Goal: Task Accomplishment & Management: Manage account settings

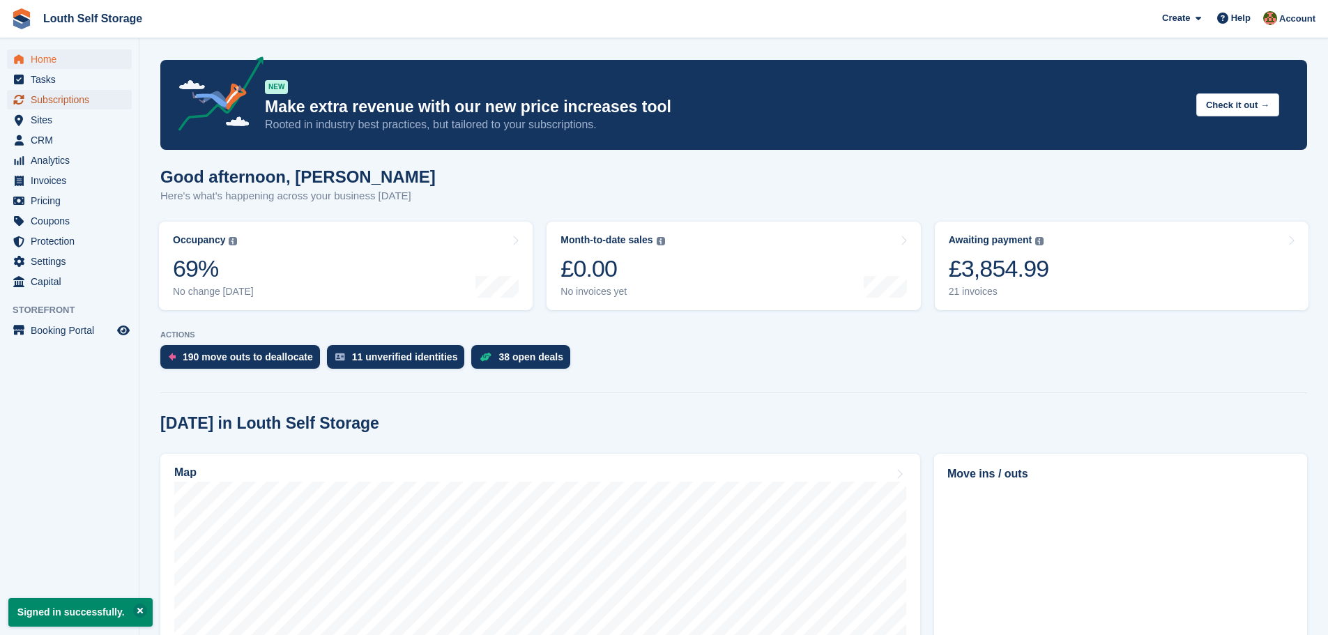
click at [68, 100] on span "Subscriptions" at bounding box center [73, 100] width 84 height 20
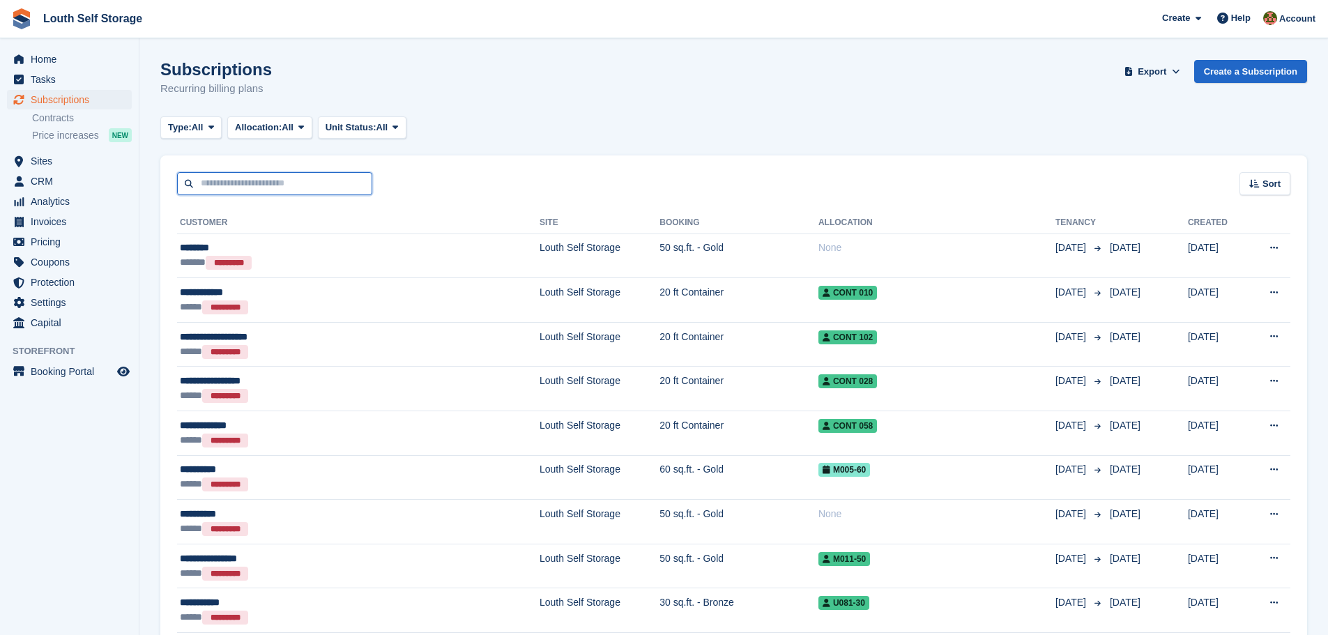
click at [266, 180] on input "text" at bounding box center [274, 183] width 195 height 23
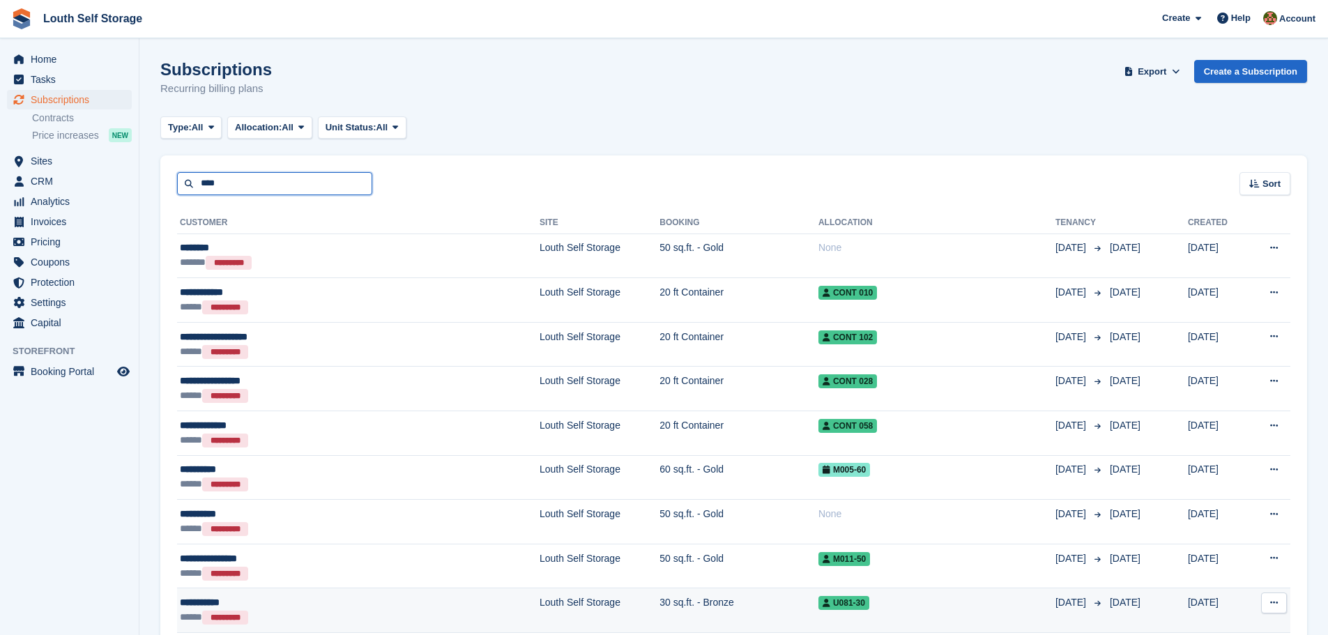
type input "****"
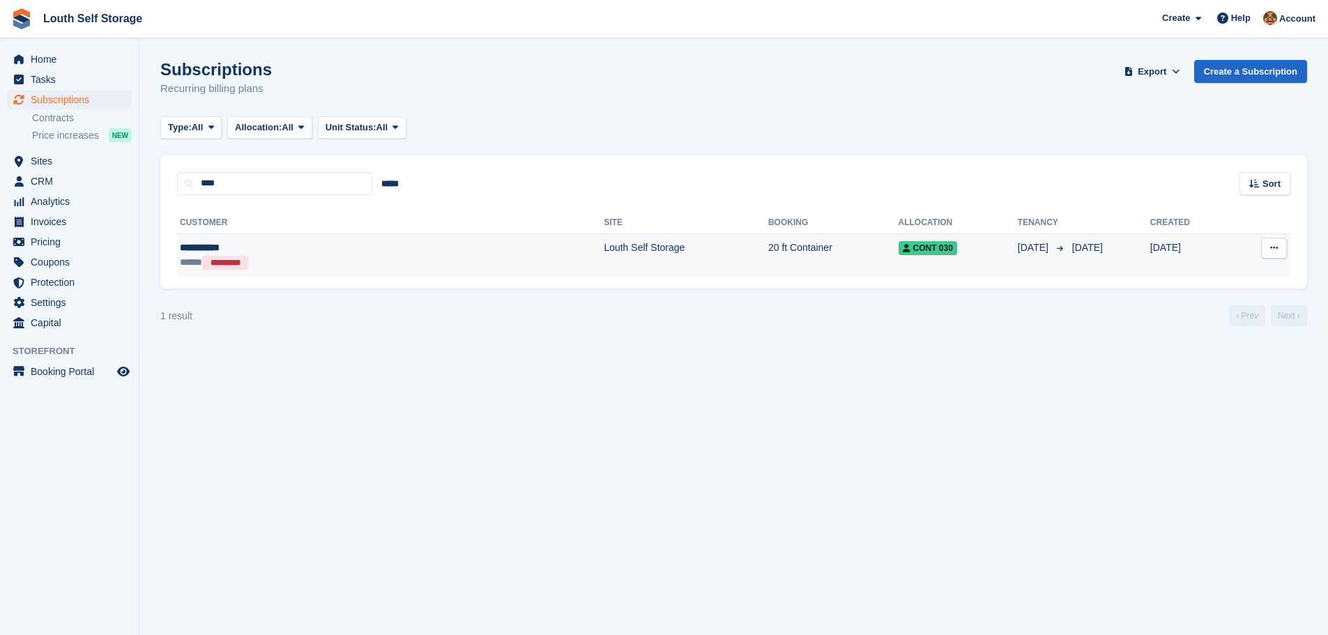
click at [604, 273] on td "Louth Self Storage" at bounding box center [686, 255] width 164 height 44
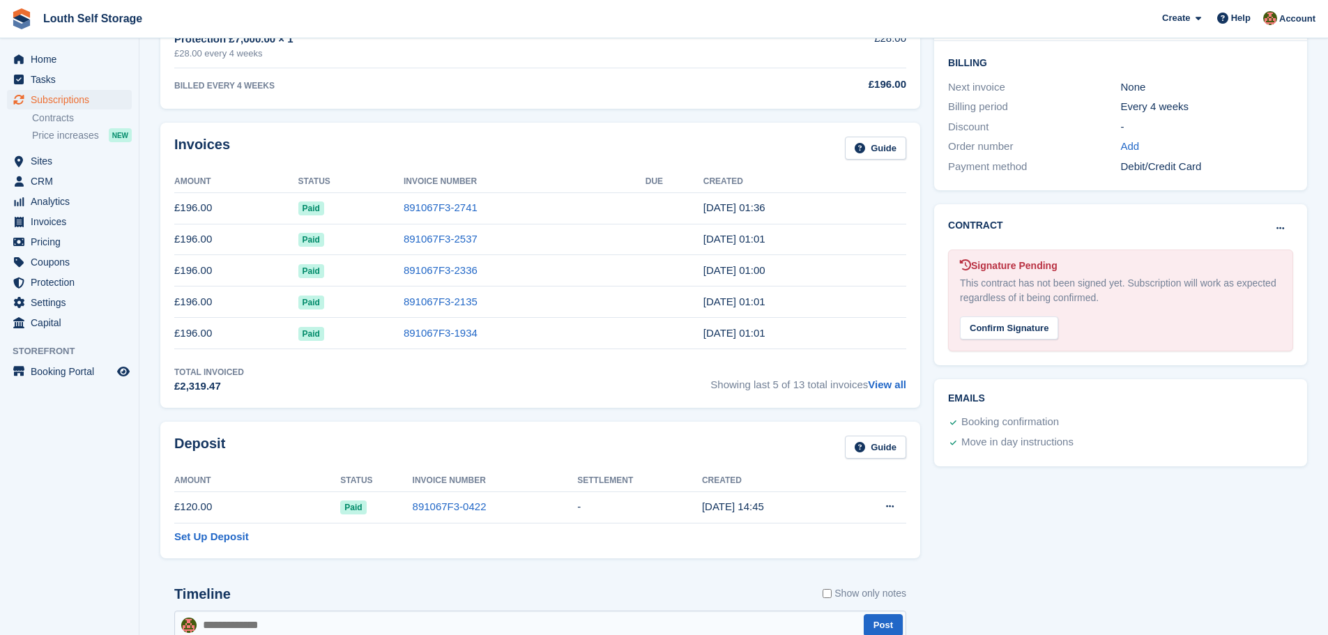
scroll to position [418, 0]
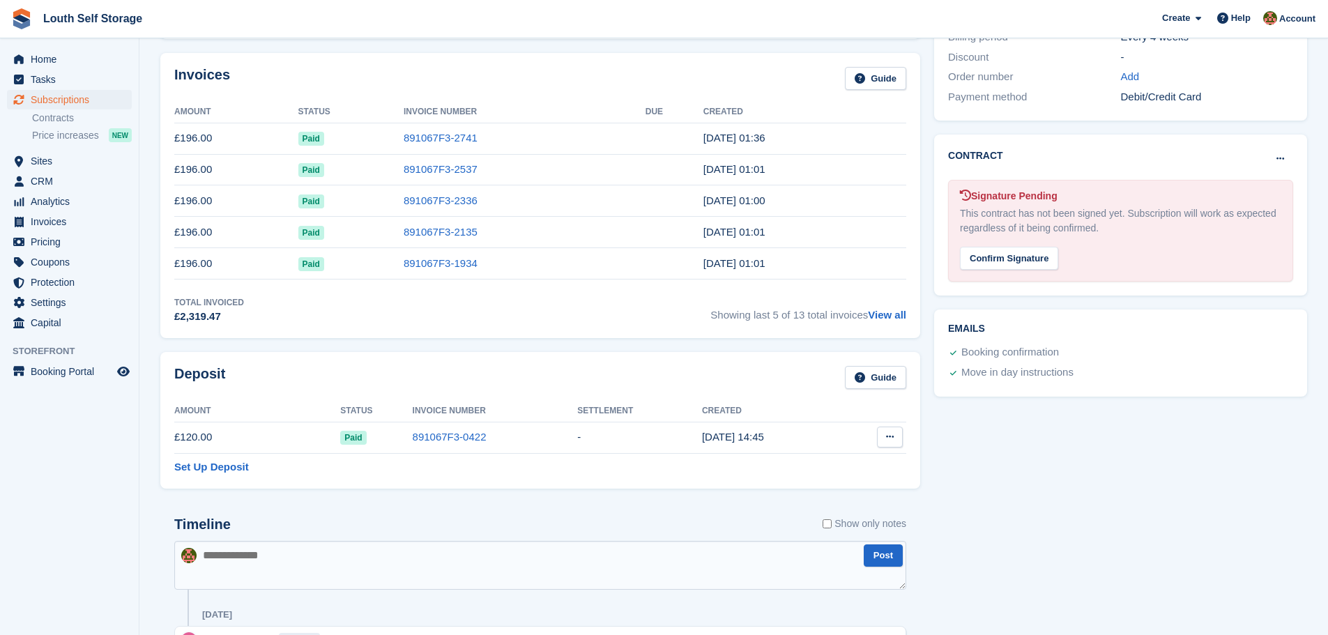
click at [895, 441] on button at bounding box center [890, 437] width 26 height 21
click at [1222, 523] on div "Tasks 0 Add No tasks related to Subscription #54524 Booking Customer Alex Rawso…" at bounding box center [1120, 441] width 387 height 1525
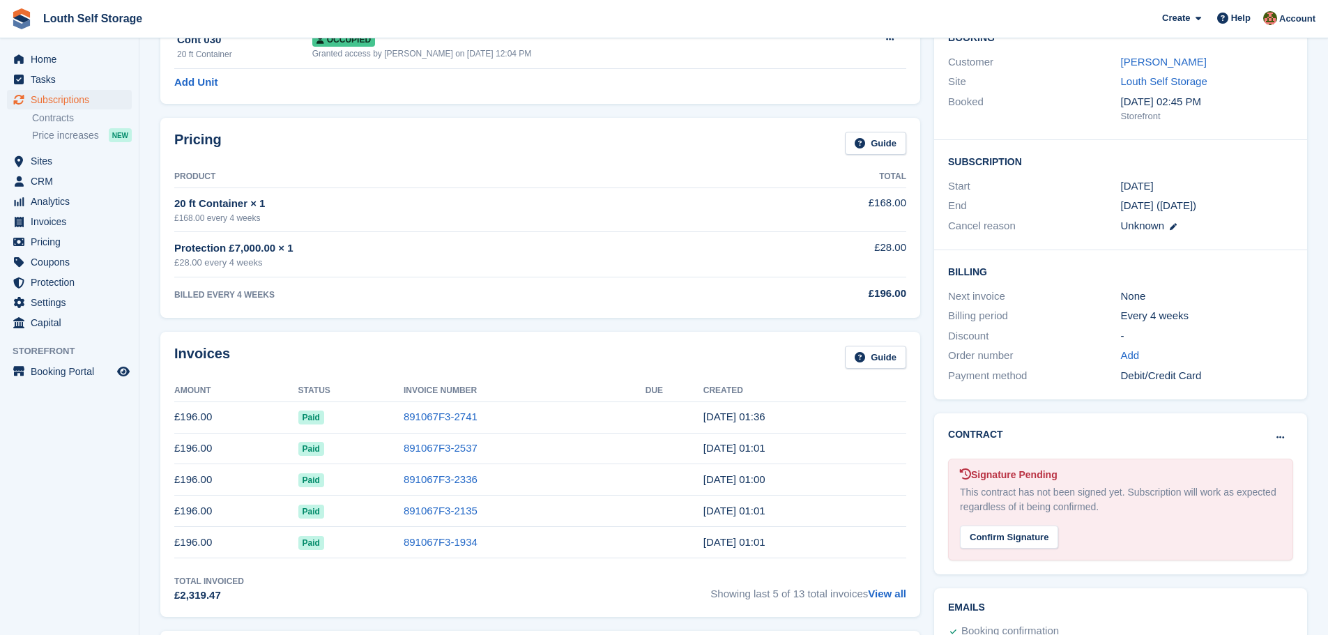
scroll to position [0, 0]
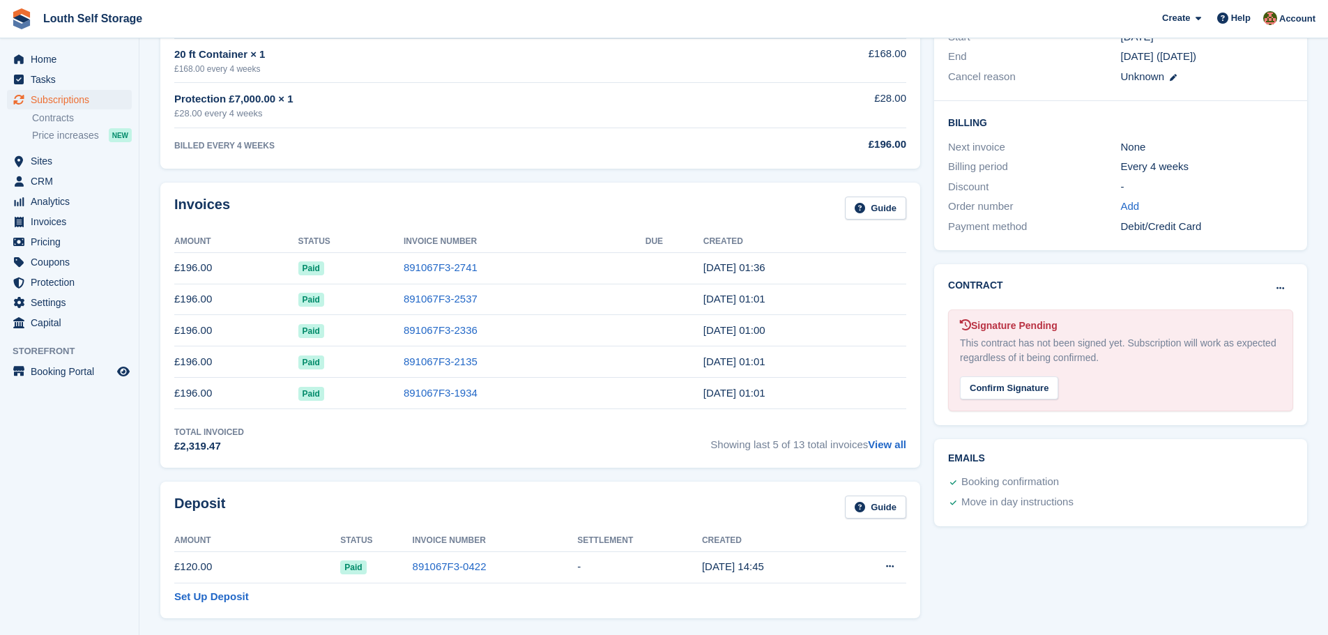
scroll to position [279, 0]
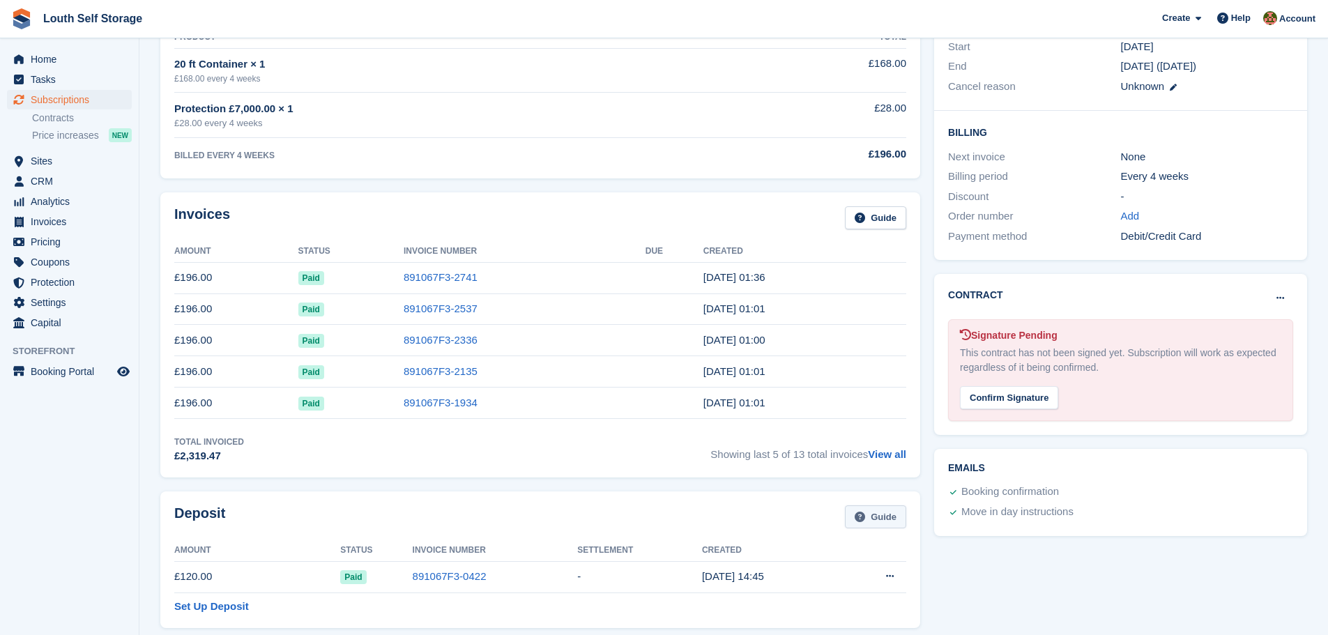
click at [873, 519] on link "Guide" at bounding box center [875, 516] width 61 height 23
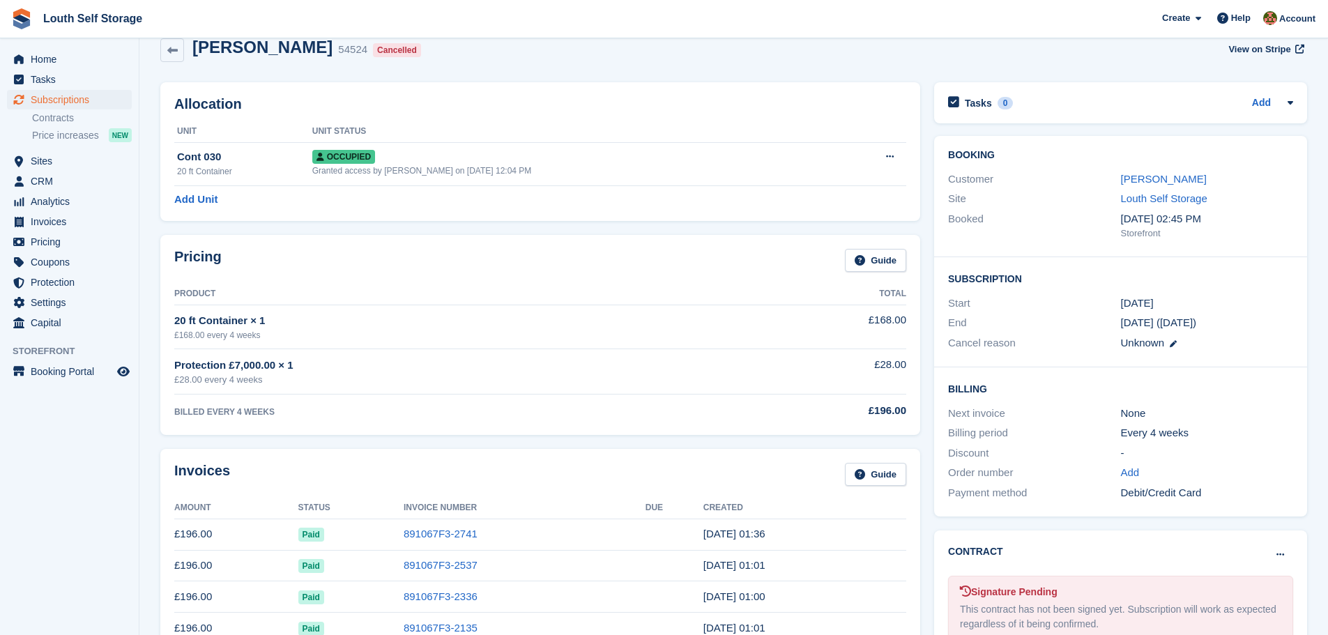
scroll to position [0, 0]
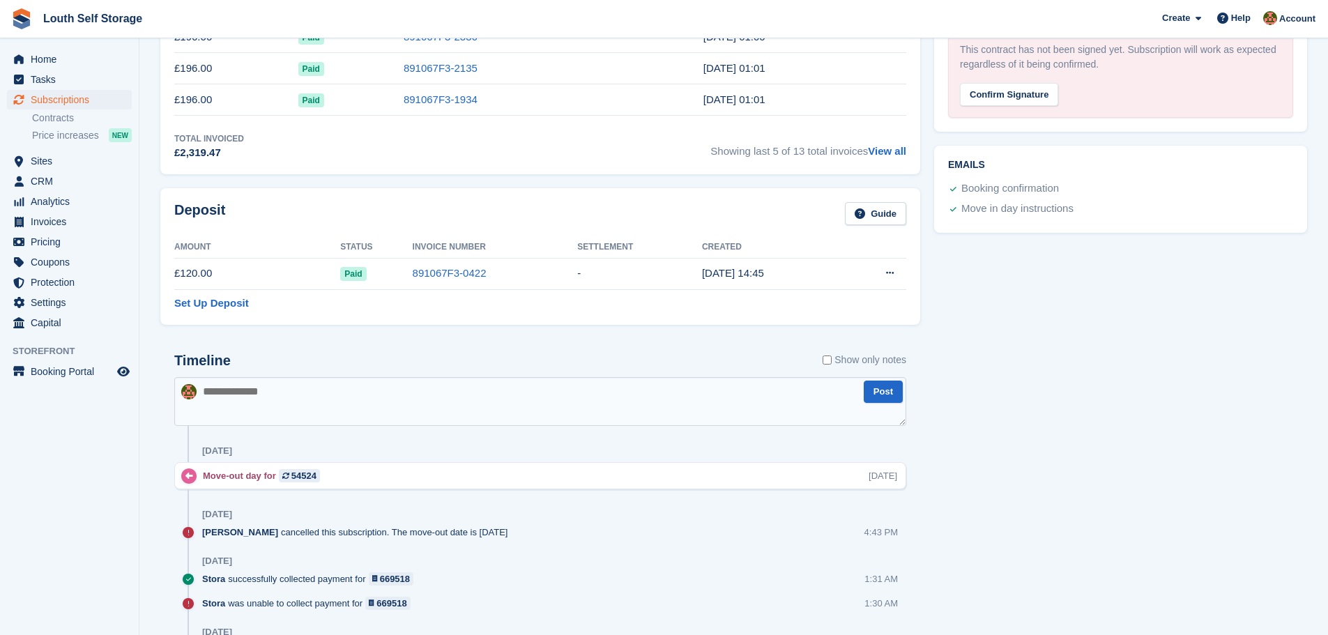
scroll to position [303, 0]
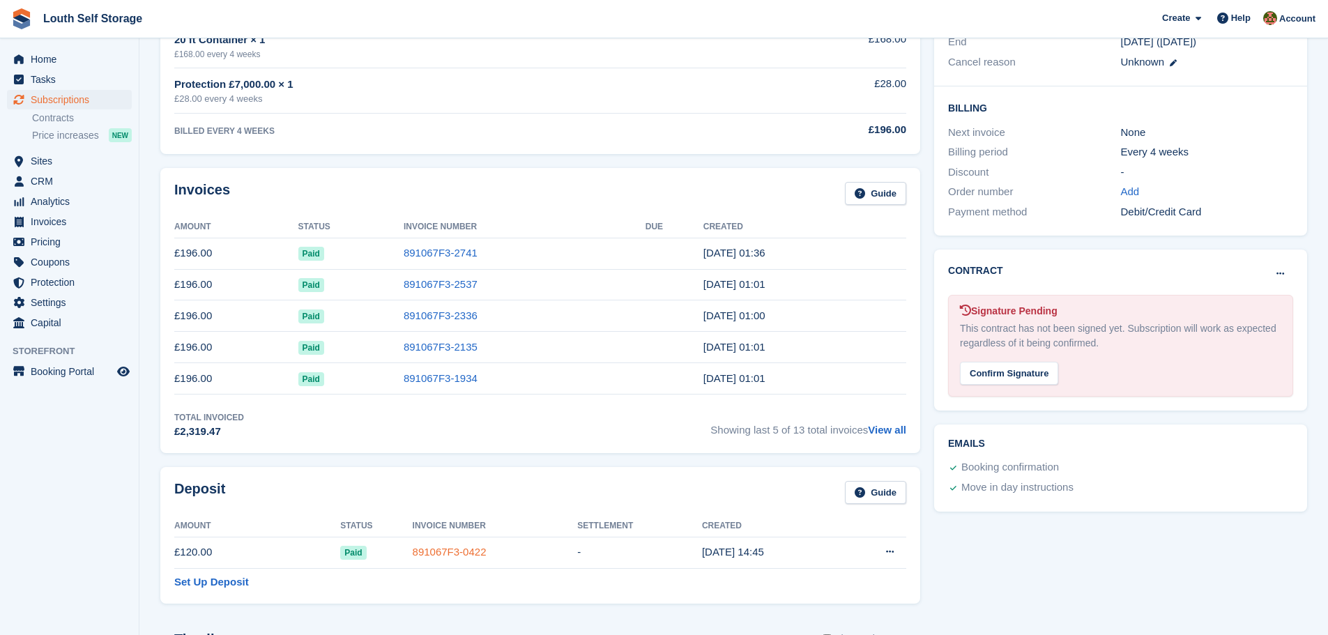
click at [445, 553] on link "891067F3-0422" at bounding box center [450, 552] width 74 height 12
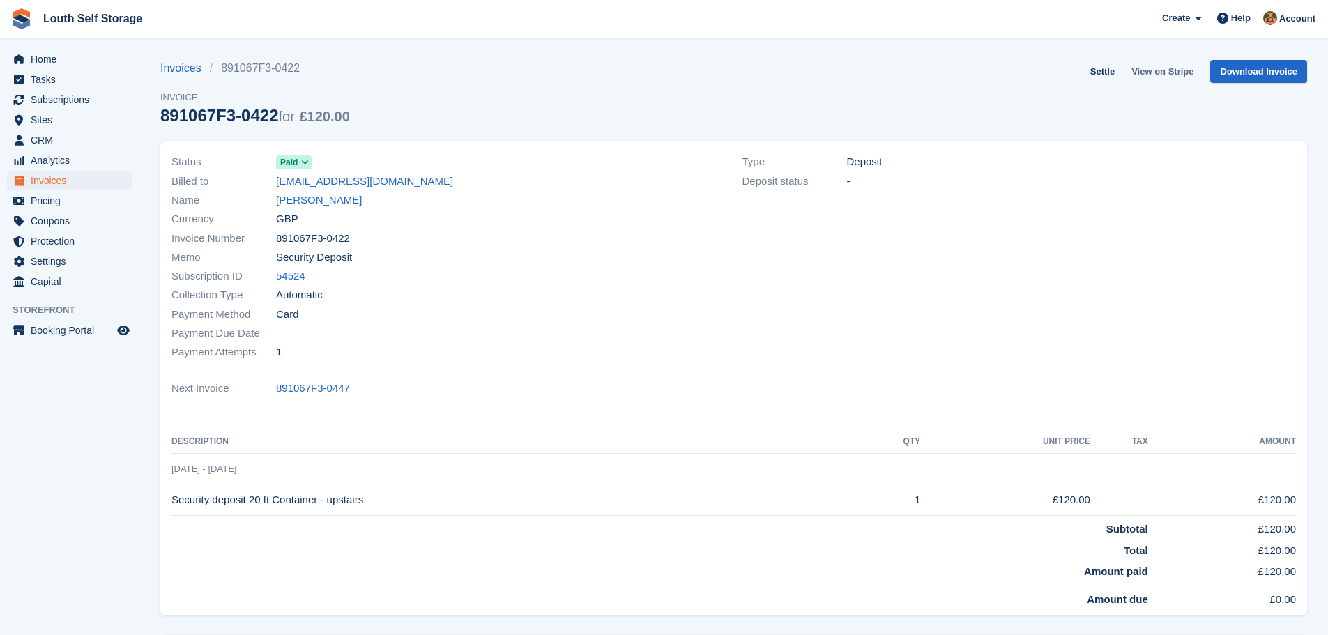
click at [1175, 73] on link "View on Stripe" at bounding box center [1162, 71] width 73 height 23
click at [48, 102] on span "Subscriptions" at bounding box center [73, 100] width 84 height 20
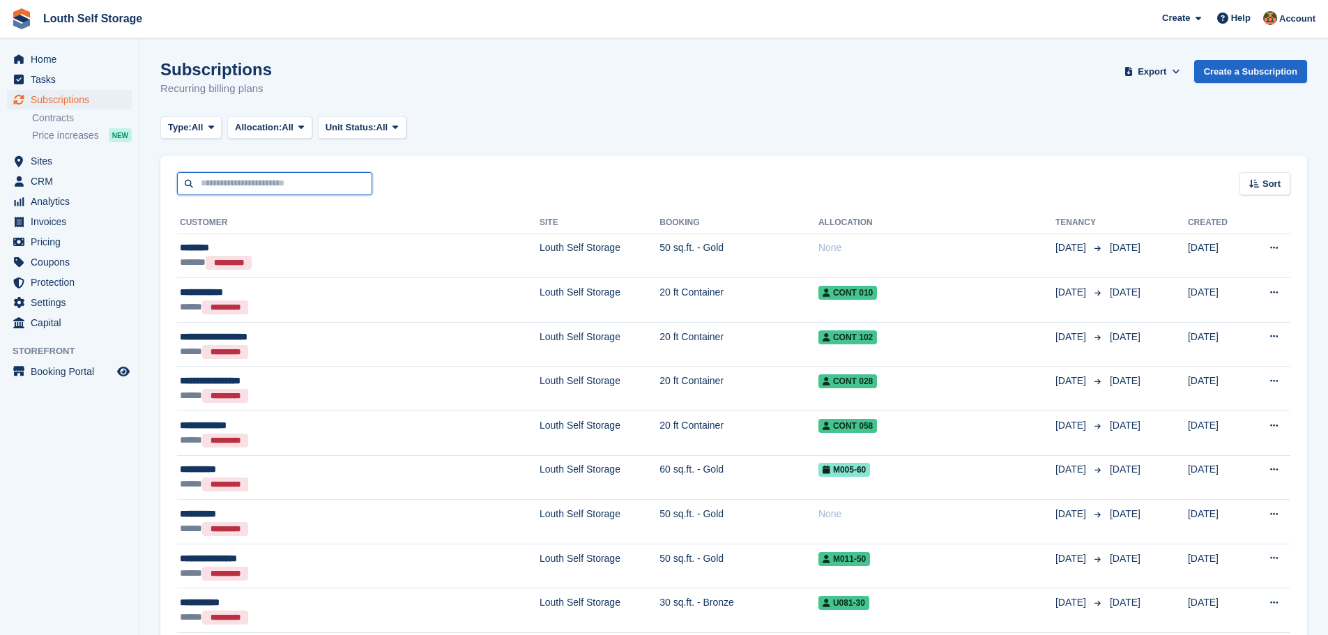
click at [281, 178] on input "text" at bounding box center [274, 183] width 195 height 23
type input "****"
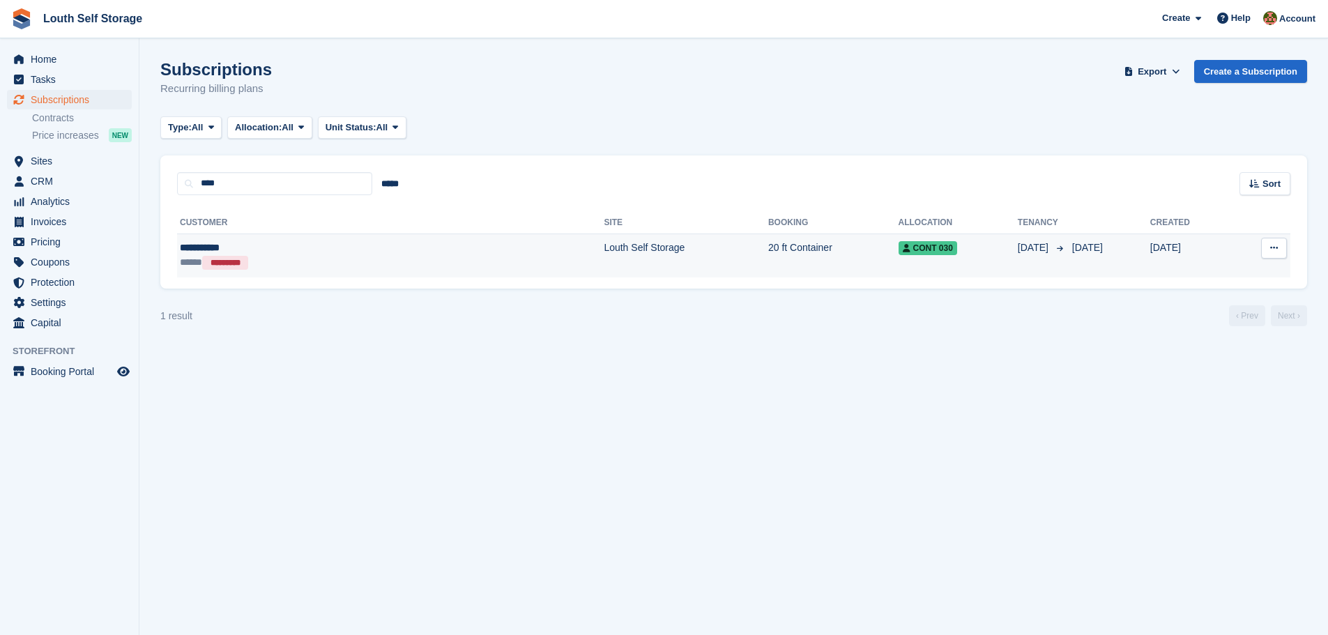
click at [768, 263] on td "20 ft Container" at bounding box center [833, 255] width 130 height 44
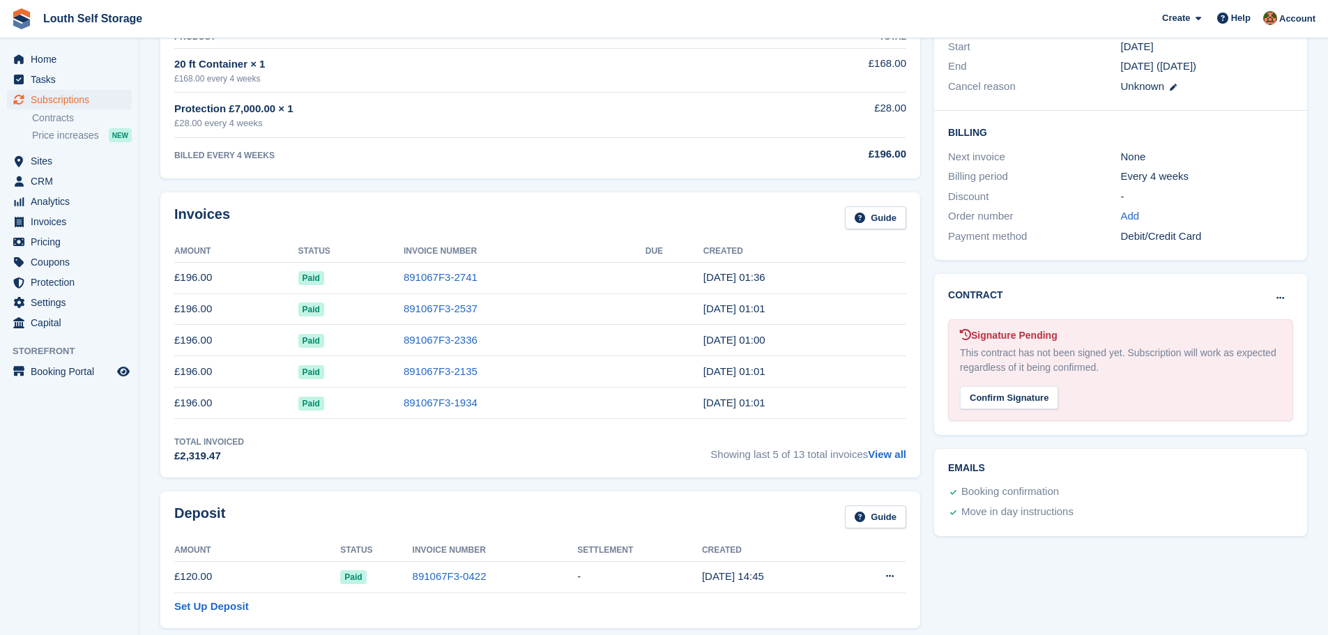
scroll to position [418, 0]
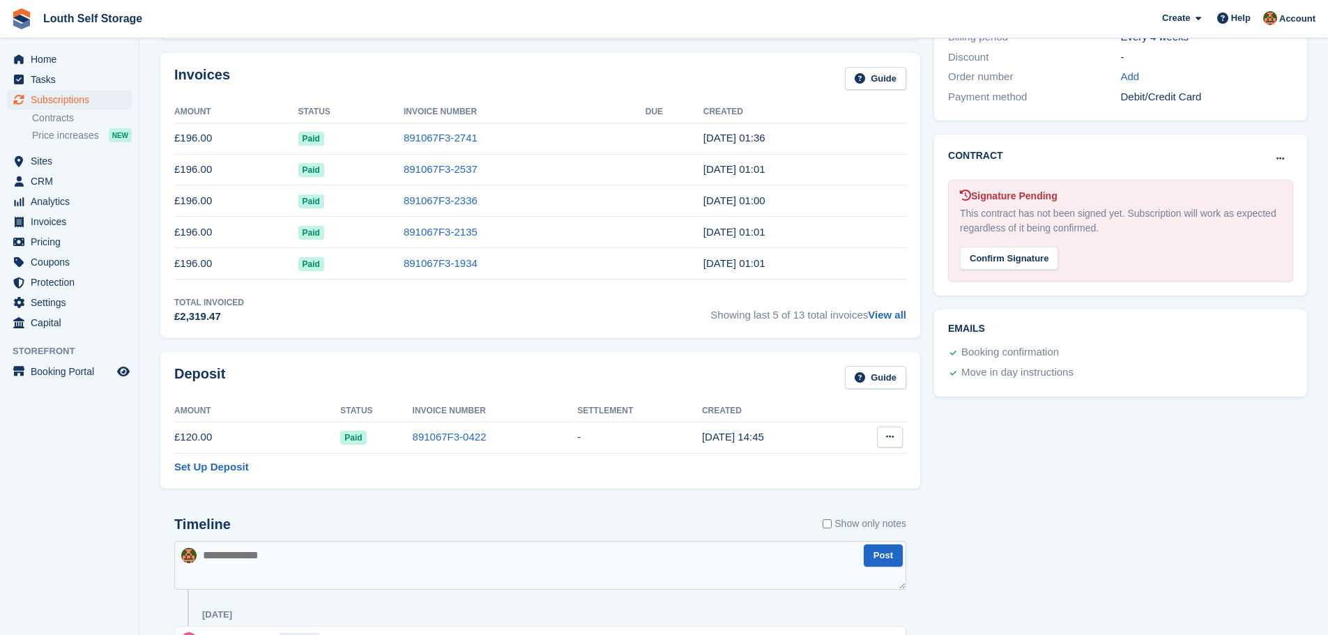
click at [889, 437] on icon at bounding box center [890, 436] width 8 height 9
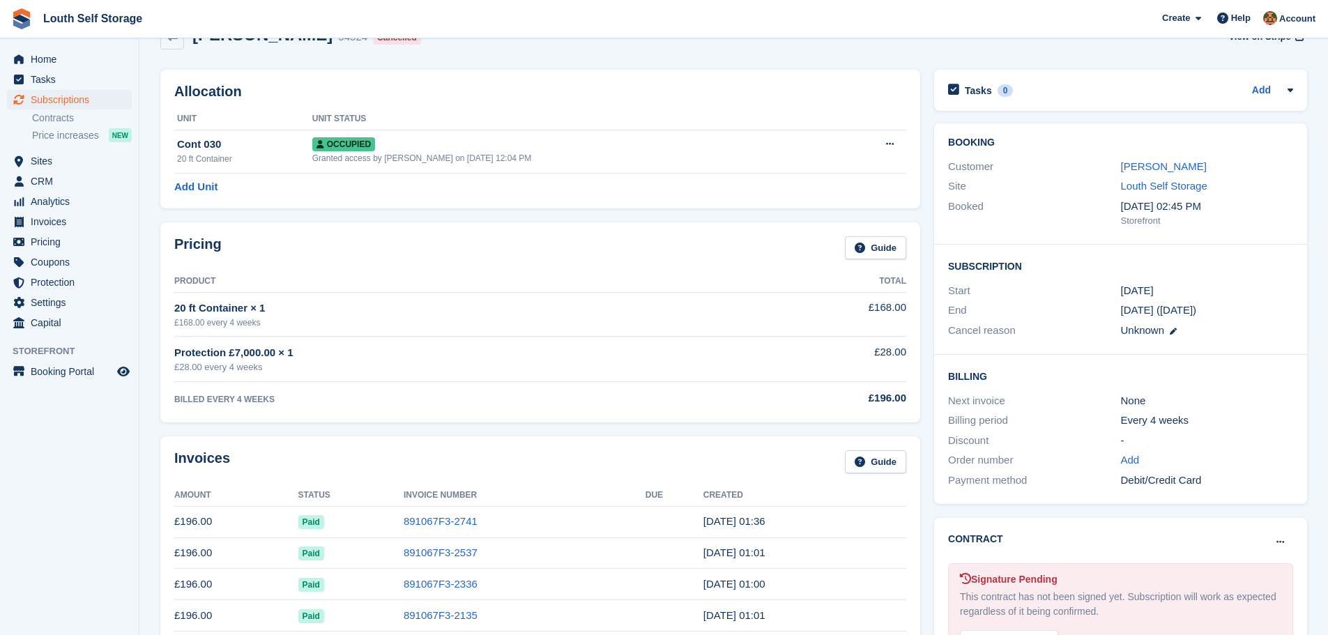
scroll to position [0, 0]
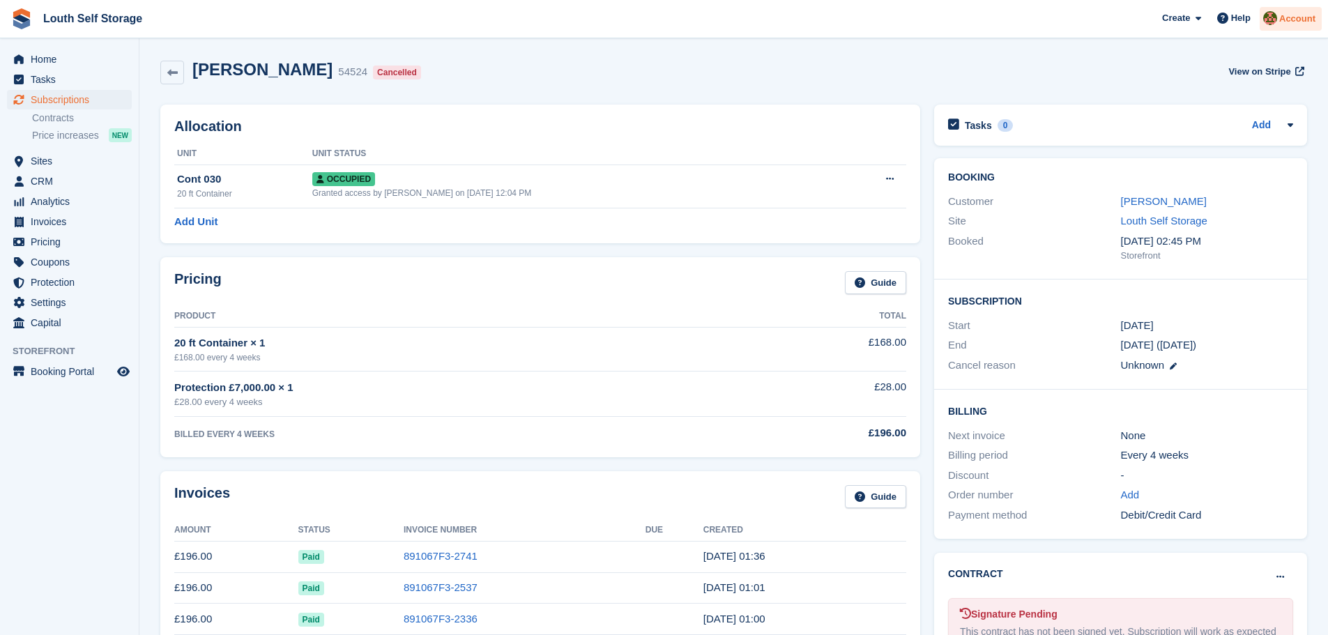
click at [1310, 23] on span "Account" at bounding box center [1297, 19] width 36 height 14
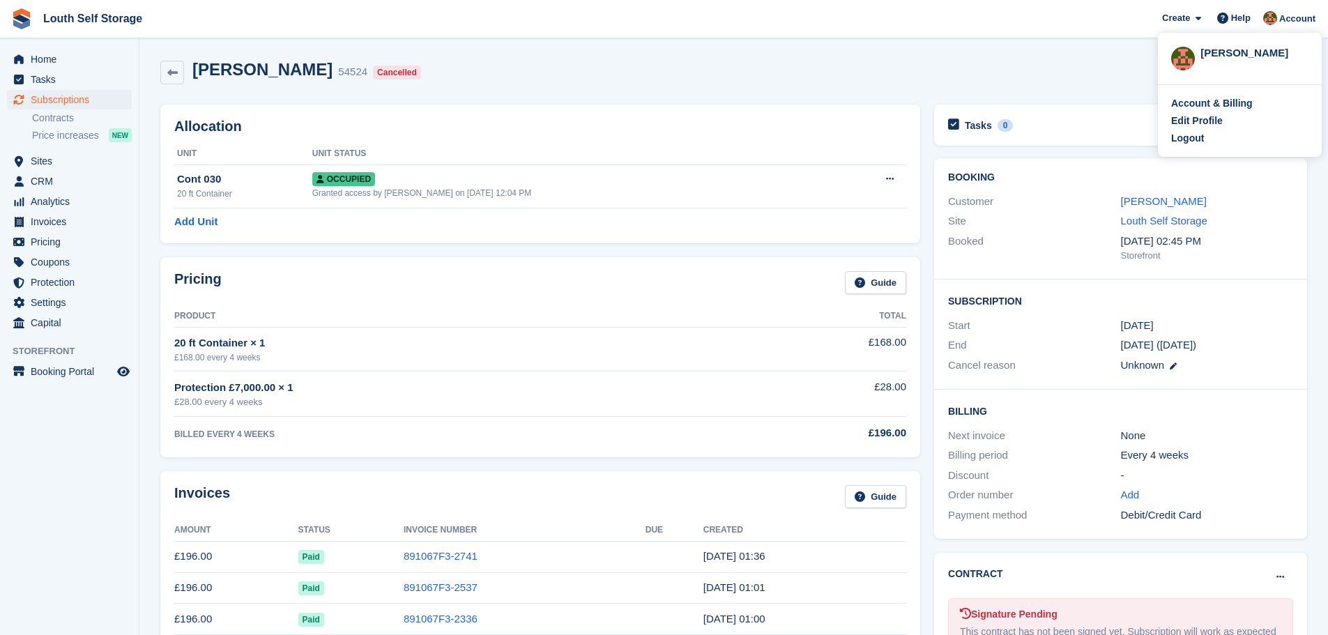
click at [1102, 61] on div "Alex Rawson 54524 Cancelled View on Stripe" at bounding box center [733, 72] width 1147 height 25
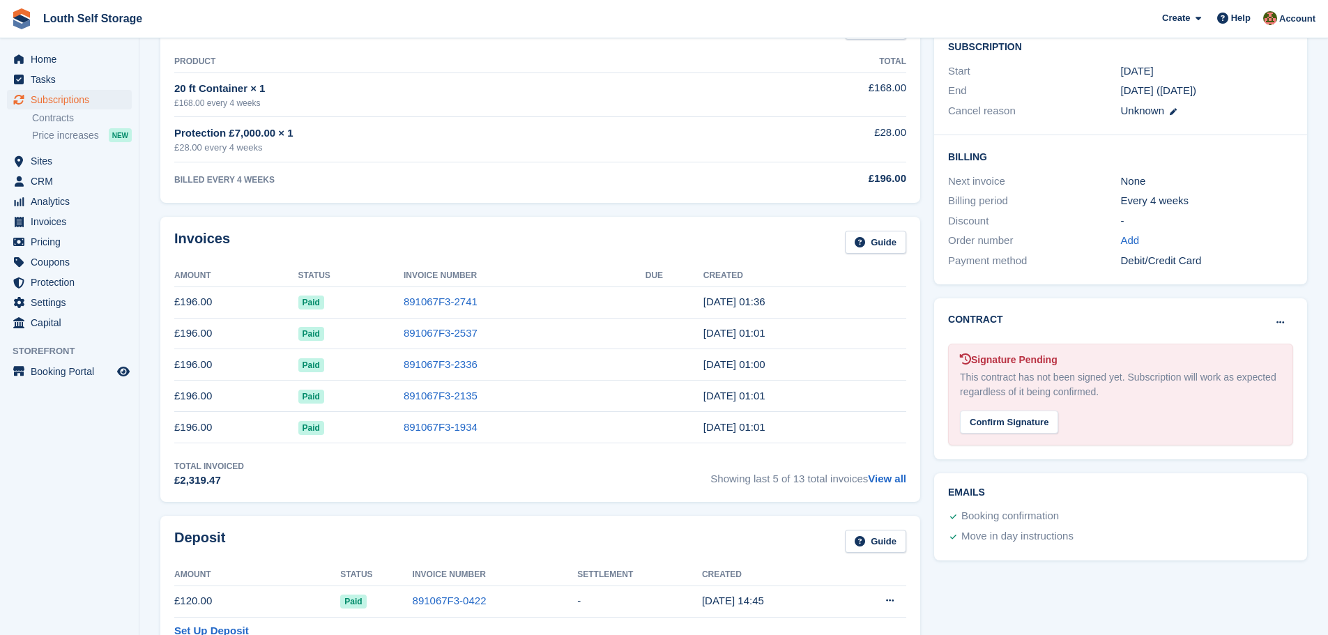
scroll to position [279, 0]
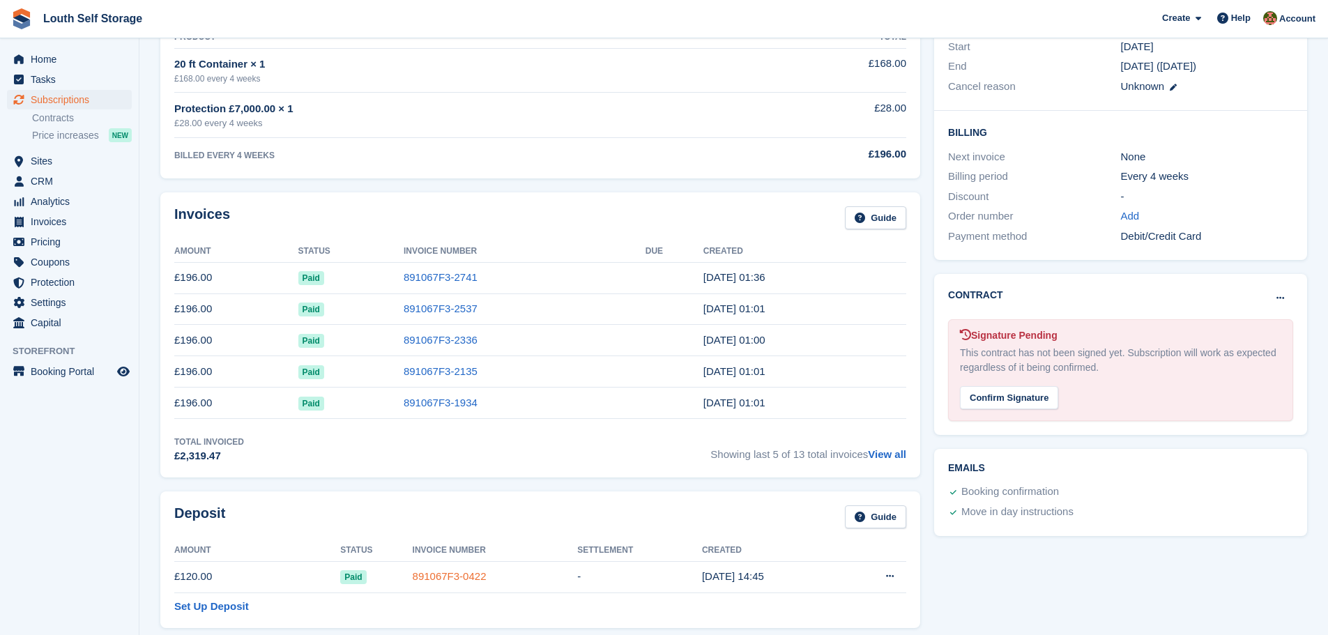
click at [422, 582] on link "891067F3-0422" at bounding box center [450, 576] width 74 height 12
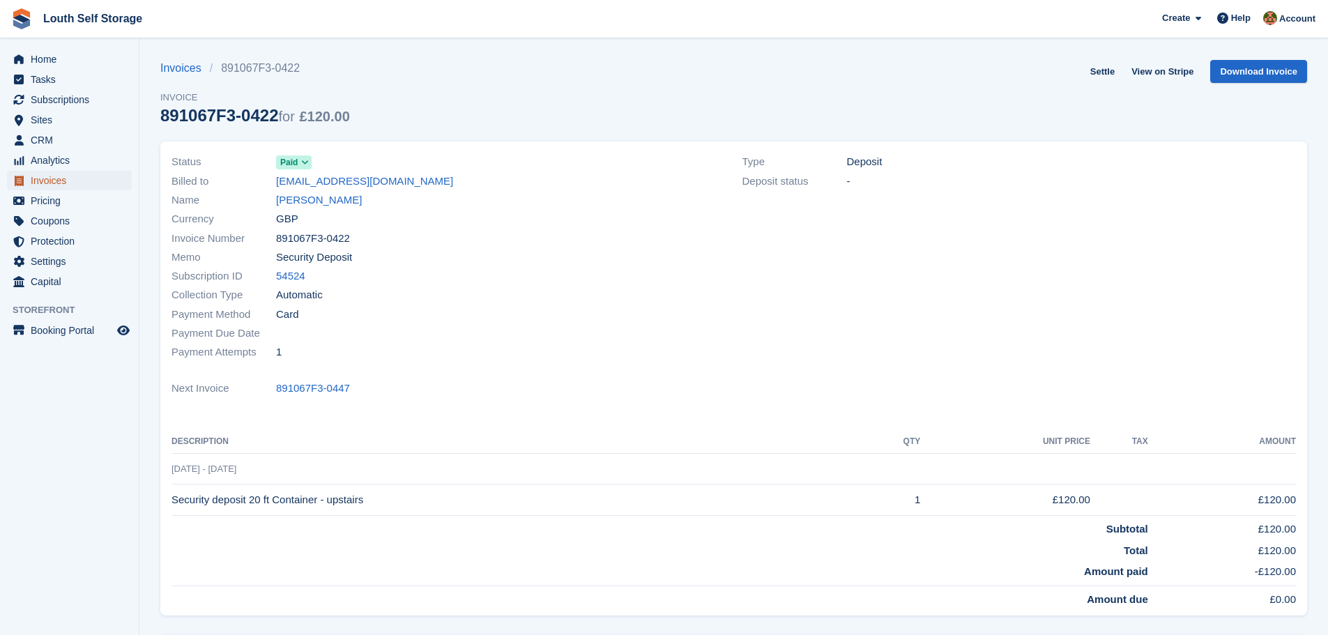
click at [47, 181] on span "Invoices" at bounding box center [73, 181] width 84 height 20
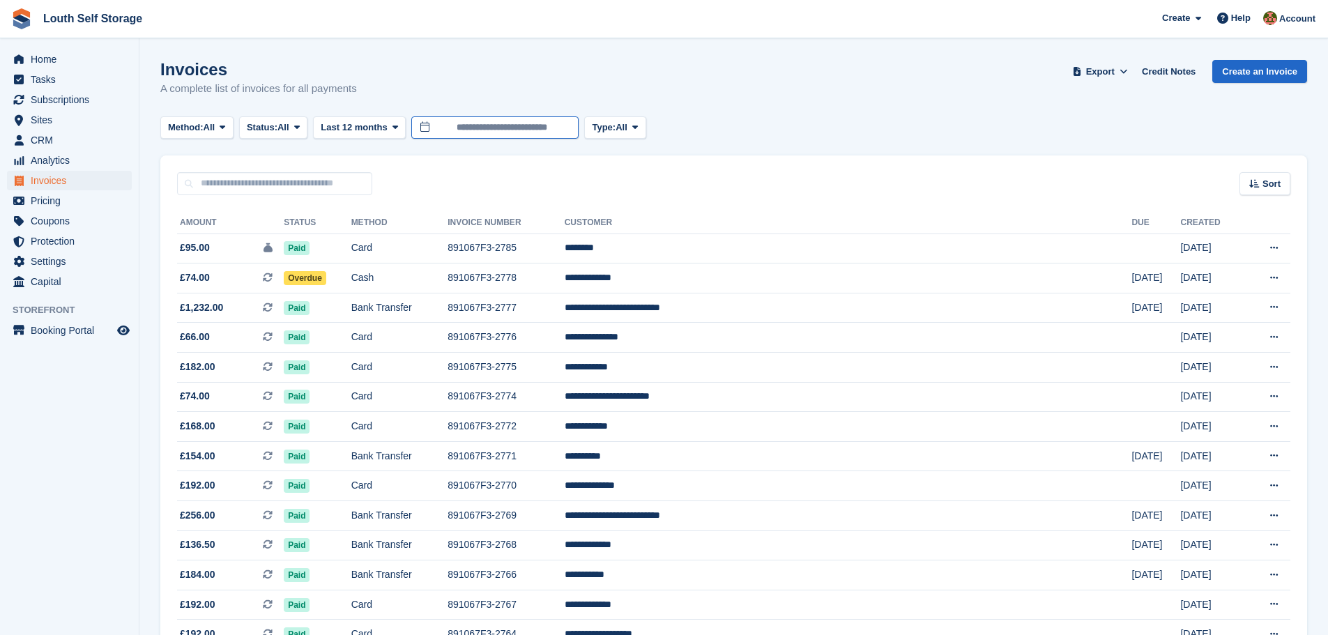
click at [468, 129] on input "**********" at bounding box center [494, 127] width 167 height 23
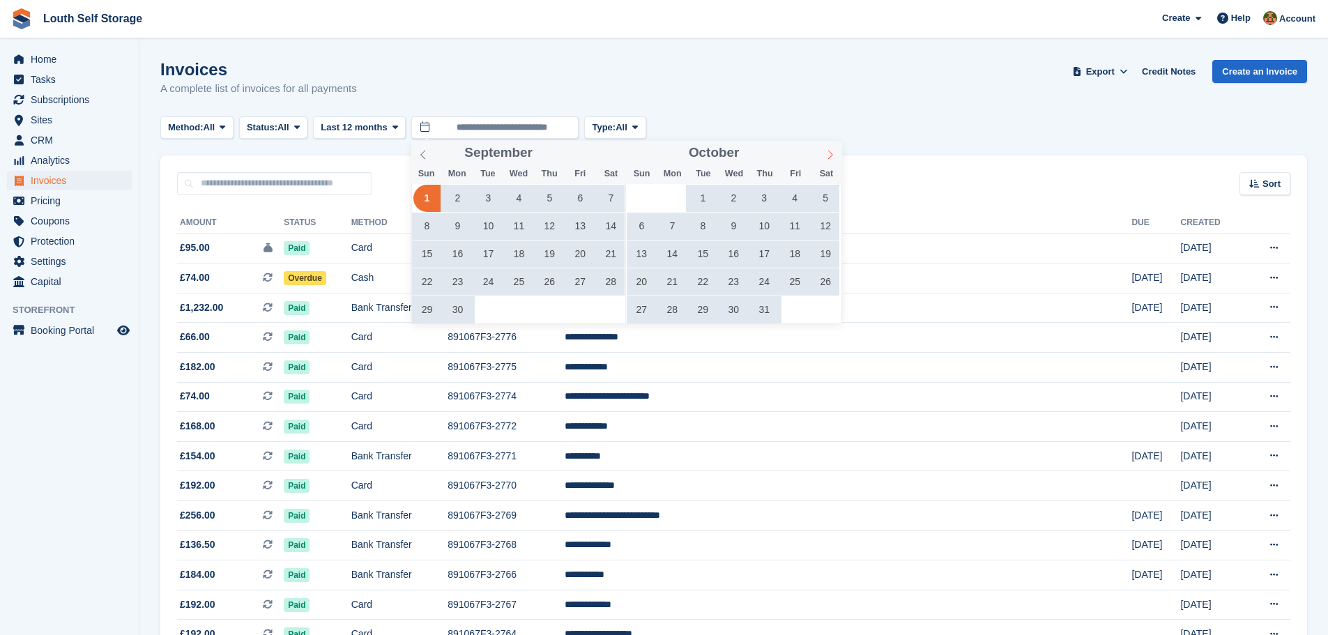
click at [832, 157] on icon at bounding box center [830, 155] width 10 height 10
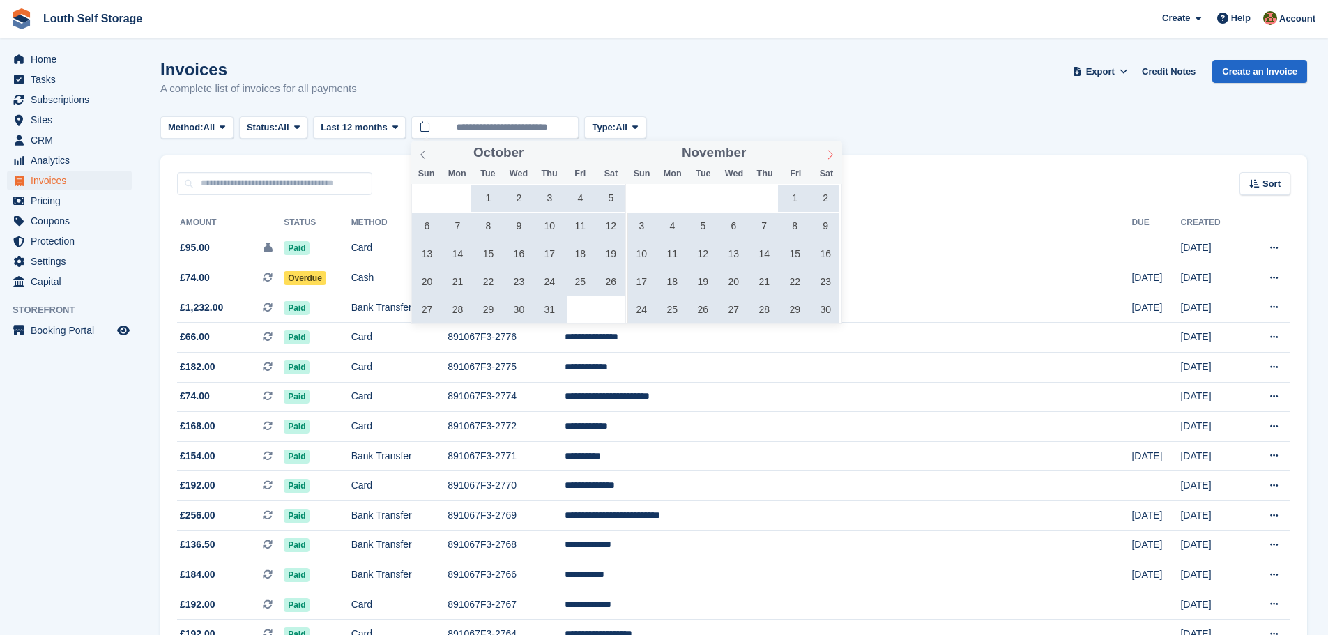
click at [832, 157] on icon at bounding box center [830, 155] width 10 height 10
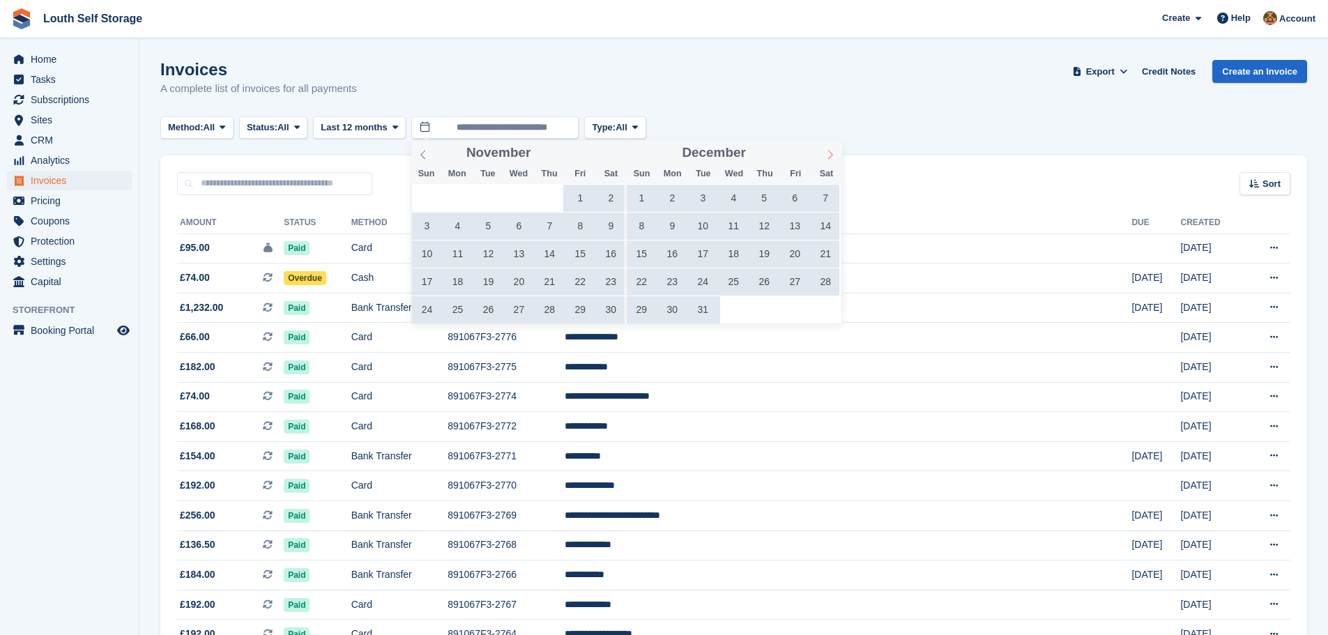
click at [832, 157] on icon at bounding box center [830, 155] width 10 height 10
type input "****"
click at [831, 157] on icon at bounding box center [830, 155] width 10 height 10
type input "****"
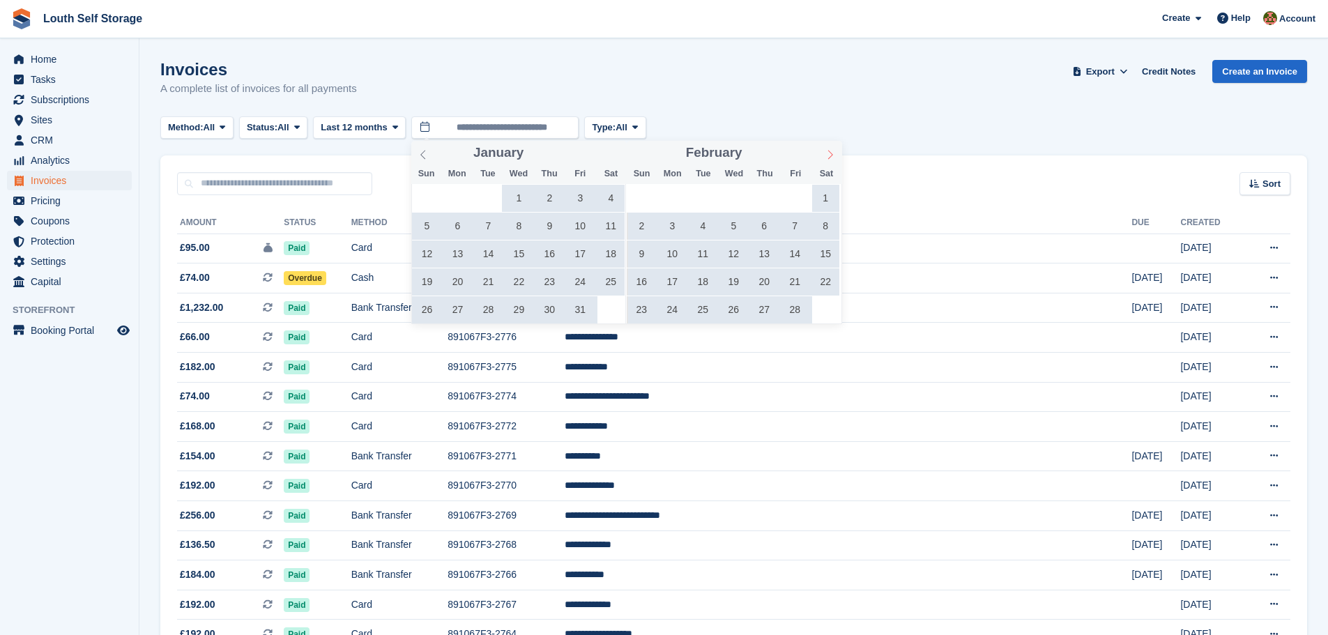
click at [831, 157] on icon at bounding box center [830, 155] width 10 height 10
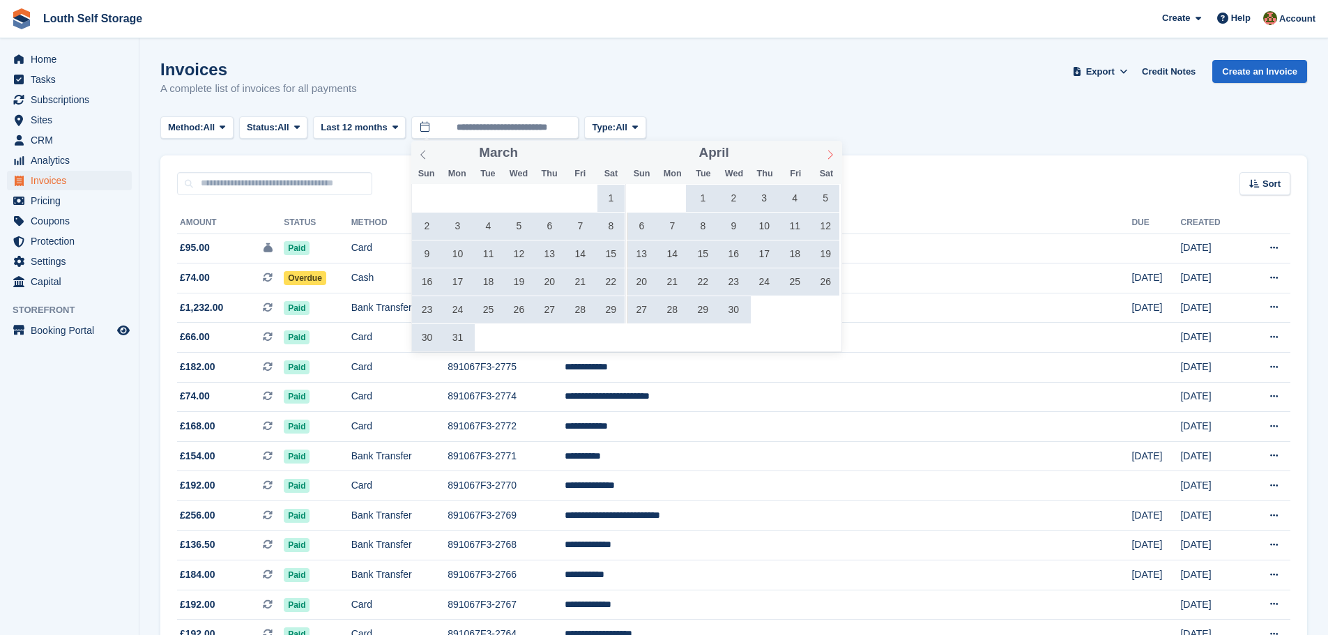
click at [831, 157] on icon at bounding box center [830, 155] width 10 height 10
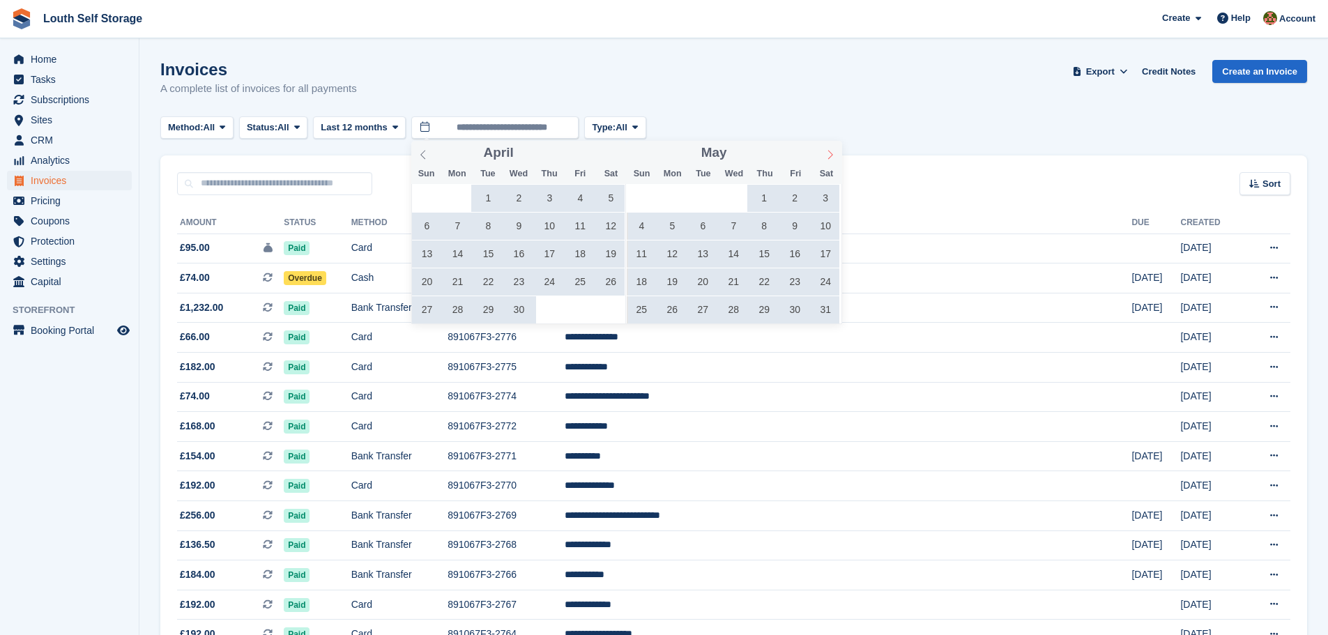
click at [831, 157] on icon at bounding box center [830, 155] width 10 height 10
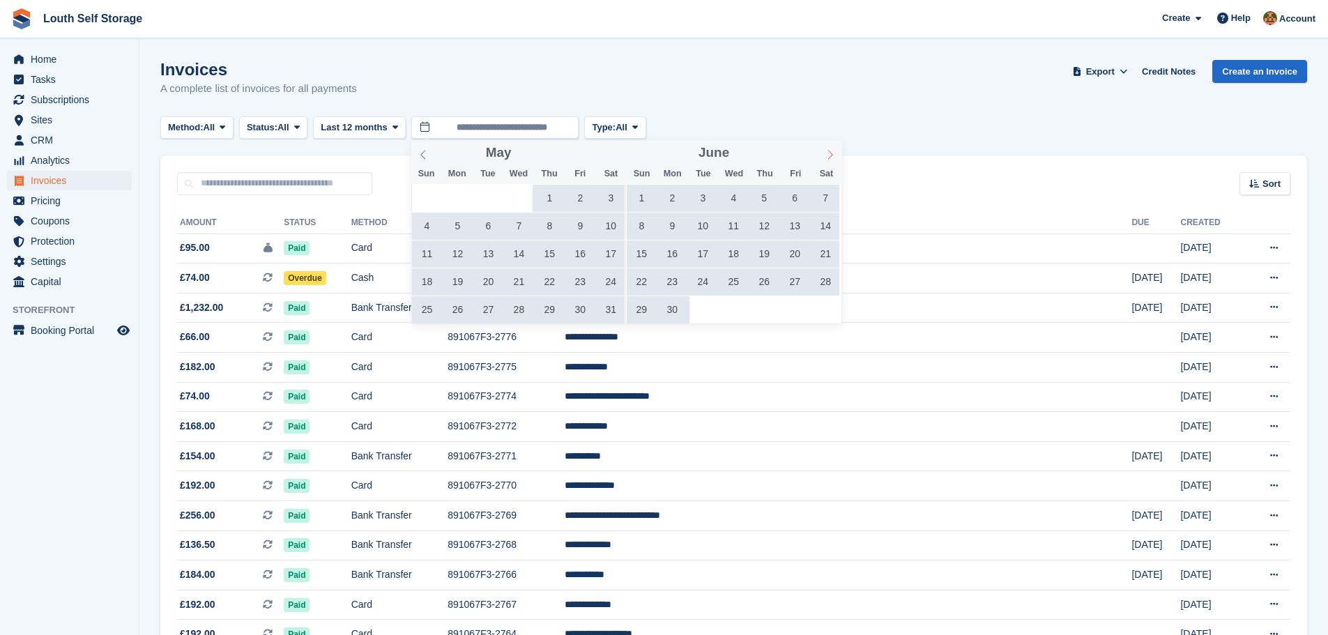
click at [831, 157] on icon at bounding box center [830, 155] width 10 height 10
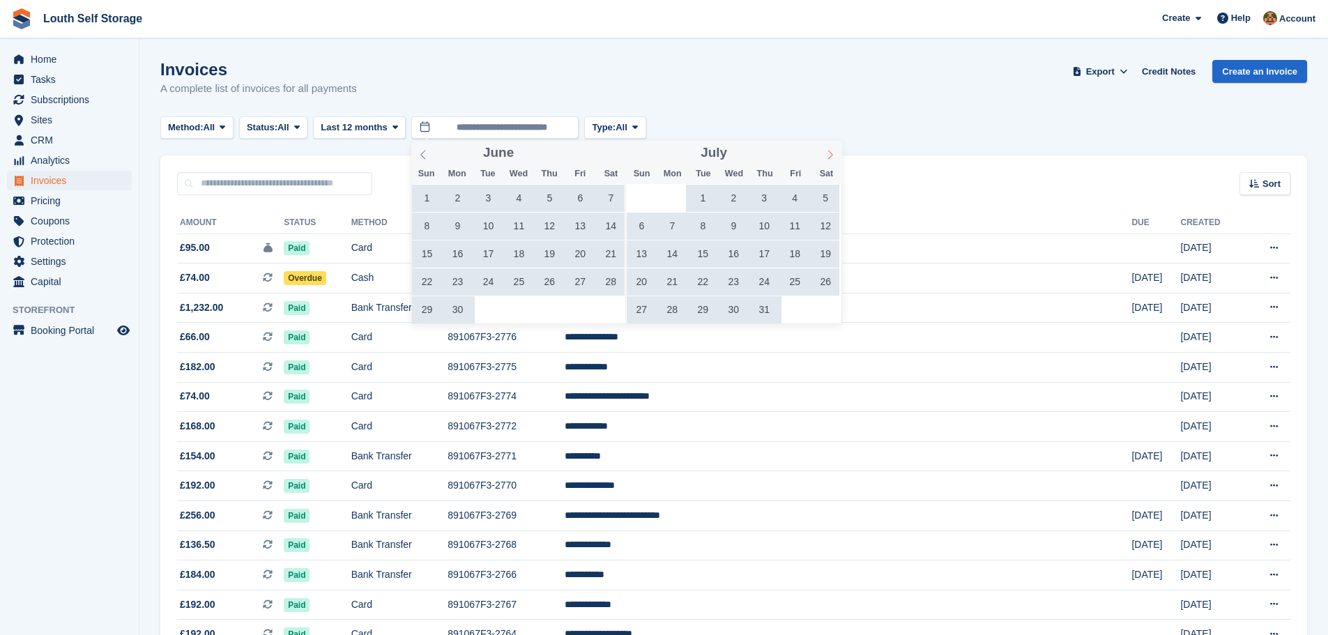
click at [831, 157] on icon at bounding box center [830, 155] width 10 height 10
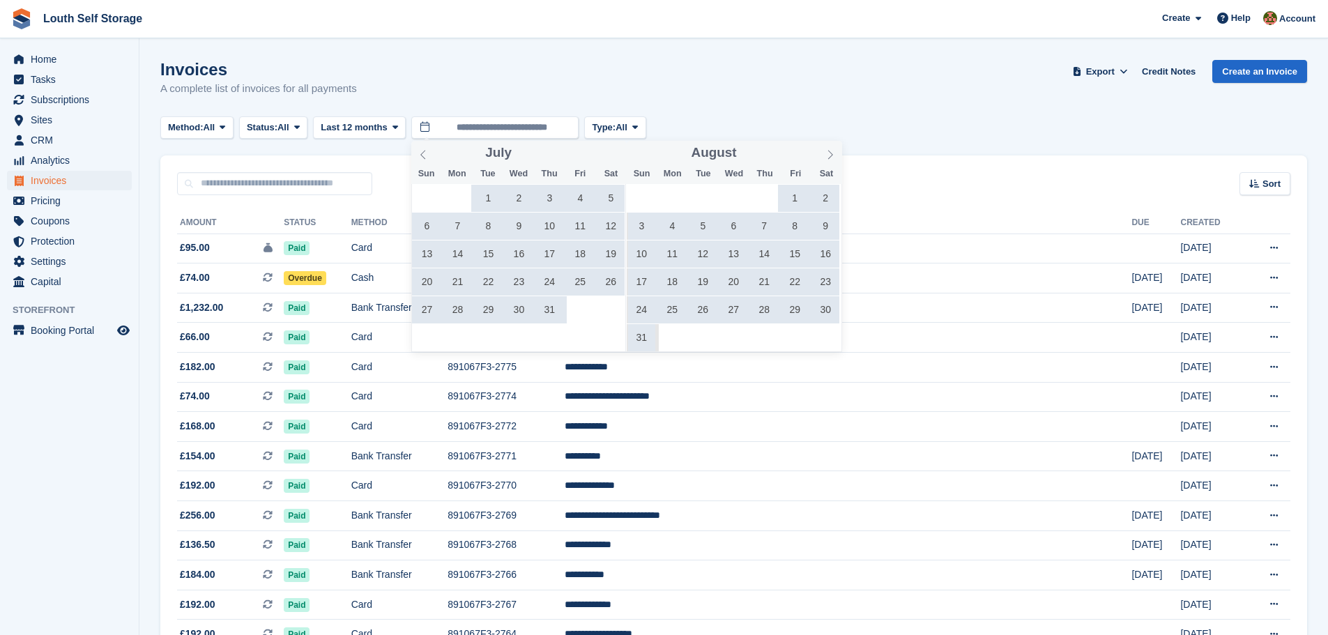
click at [788, 197] on span "1" at bounding box center [794, 198] width 27 height 27
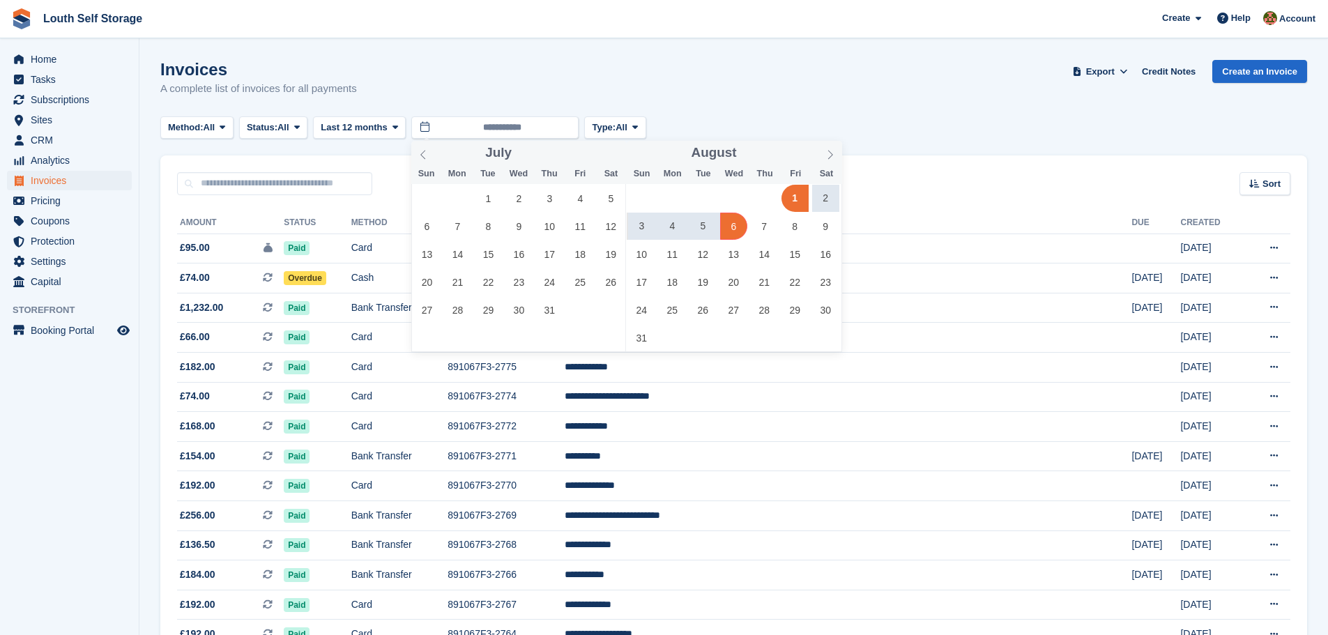
click at [735, 231] on span "6" at bounding box center [733, 226] width 27 height 27
type input "**********"
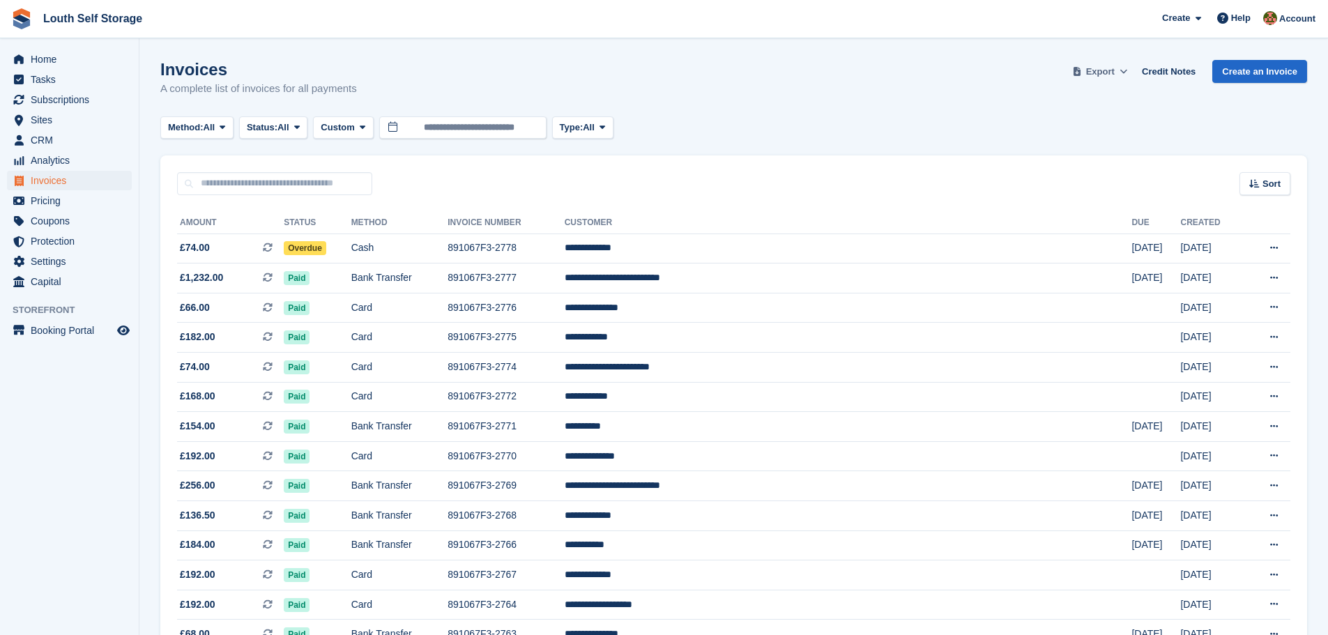
click at [1109, 76] on span "Export" at bounding box center [1100, 72] width 29 height 14
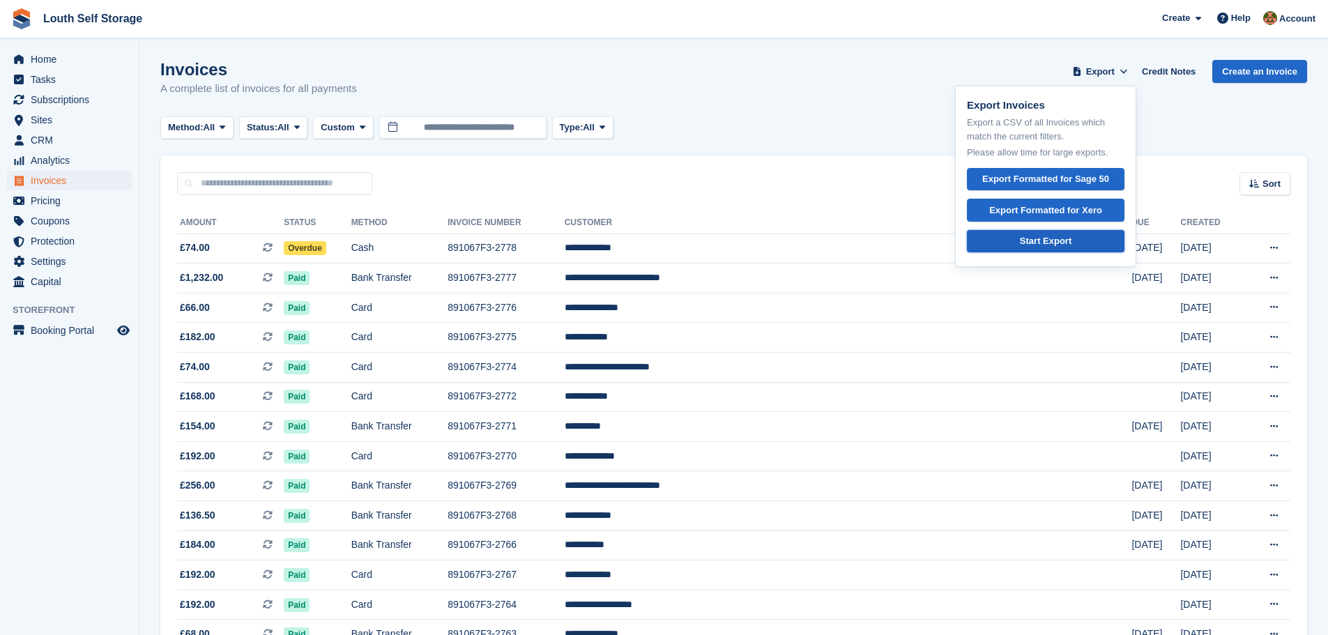
click at [1053, 238] on div "Start Export" at bounding box center [1046, 241] width 52 height 14
